Goal: Find specific page/section: Find specific page/section

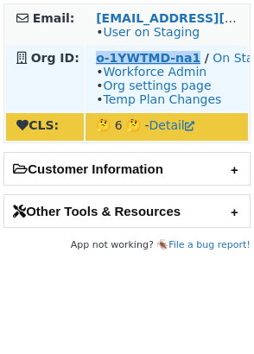
drag, startPoint x: 91, startPoint y: 60, endPoint x: 187, endPoint y: 58, distance: 96.7
click at [188, 58] on td "o-1YWTMD-na1 / On Staging • Workforce Admin • Org settings page • Temp Plan Cha…" at bounding box center [166, 79] width 162 height 66
copy strong "o-1YWTMD-na1"
click at [161, 60] on strong "o-1YWTMD-na1" at bounding box center [148, 58] width 104 height 14
click at [162, 60] on strong "o-1YWTMD-na1" at bounding box center [148, 58] width 104 height 14
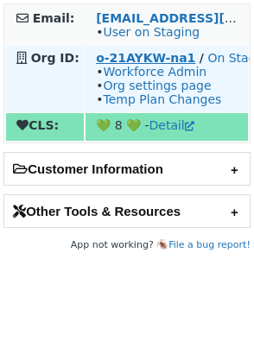
click at [164, 59] on strong "o-21AYKW-na1" at bounding box center [145, 58] width 99 height 14
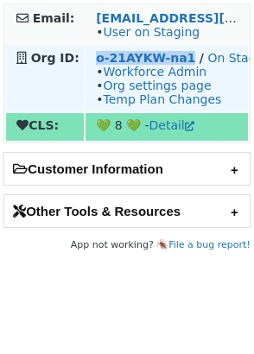
drag, startPoint x: 92, startPoint y: 62, endPoint x: 185, endPoint y: 62, distance: 92.4
click at [185, 62] on td "o-21AYKW-na1 / On Staging • Workforce Admin • Org settings page • Temp Plan Cha…" at bounding box center [166, 79] width 162 height 66
copy strong "o-21AYKW-na1"
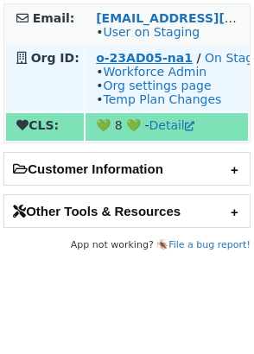
click at [164, 60] on strong "o-23AD05-na1" at bounding box center [144, 58] width 97 height 14
